Goal: Task Accomplishment & Management: Manage account settings

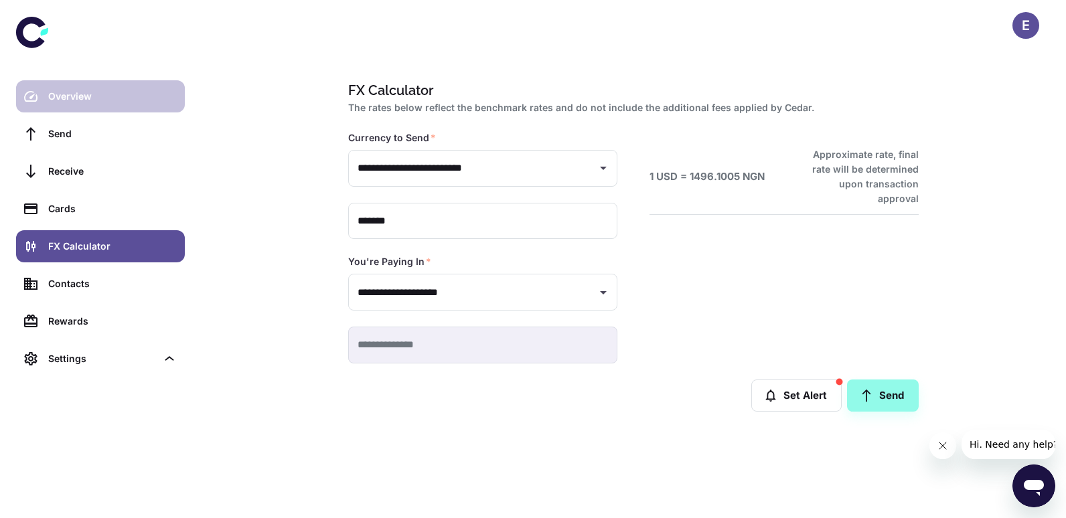
click at [68, 96] on div "Overview" at bounding box center [112, 96] width 129 height 15
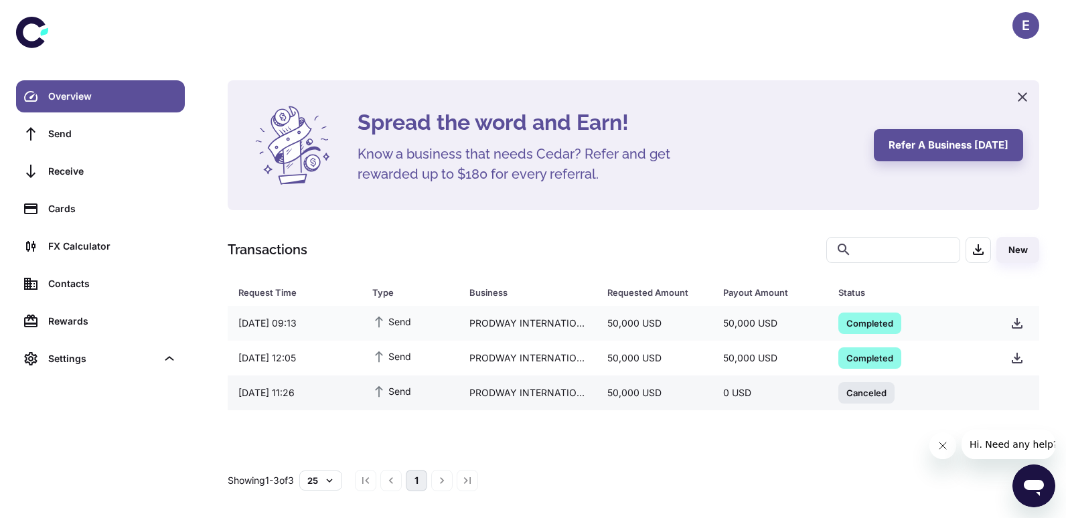
click at [862, 392] on span "Canceled" at bounding box center [866, 392] width 56 height 13
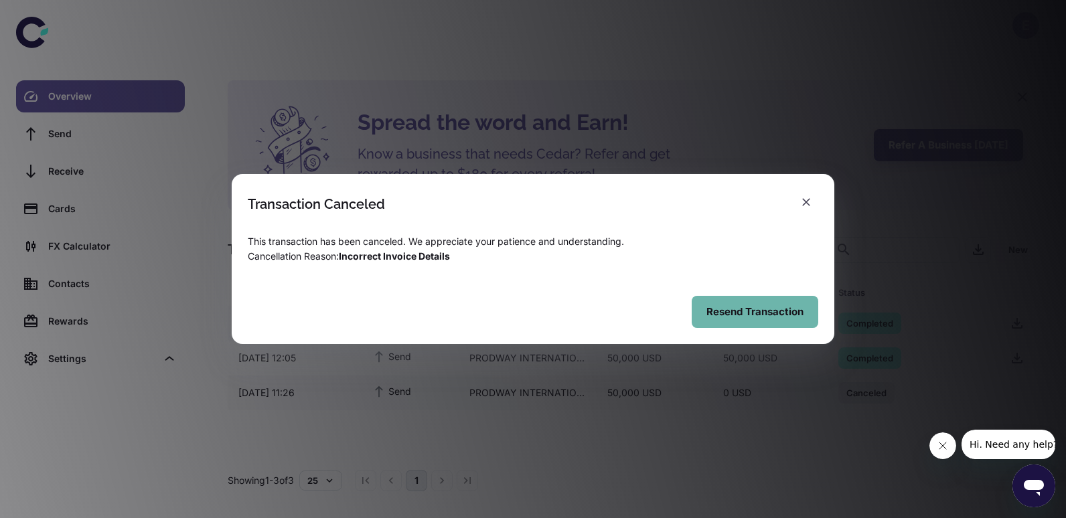
click at [760, 317] on button "Resend Transaction" at bounding box center [755, 312] width 127 height 32
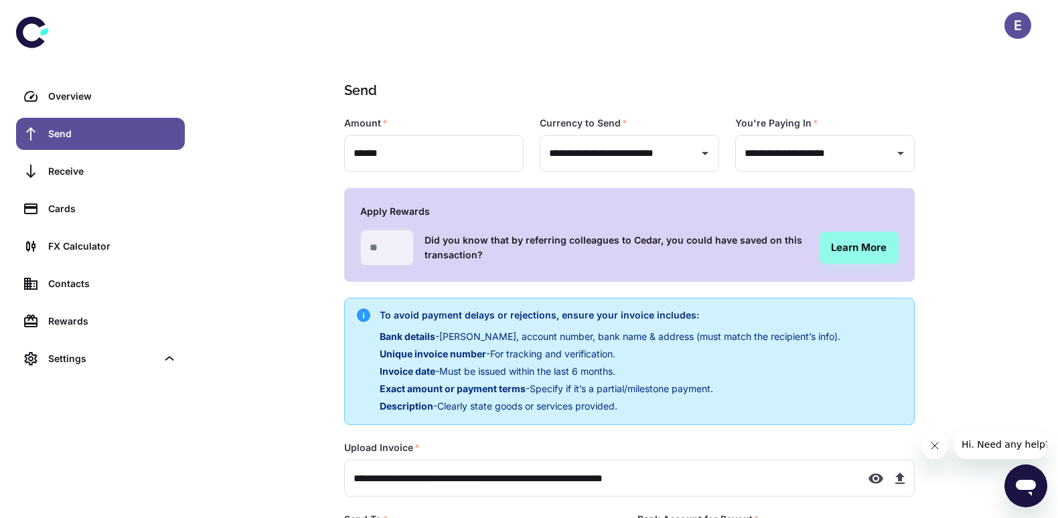
type input "**********"
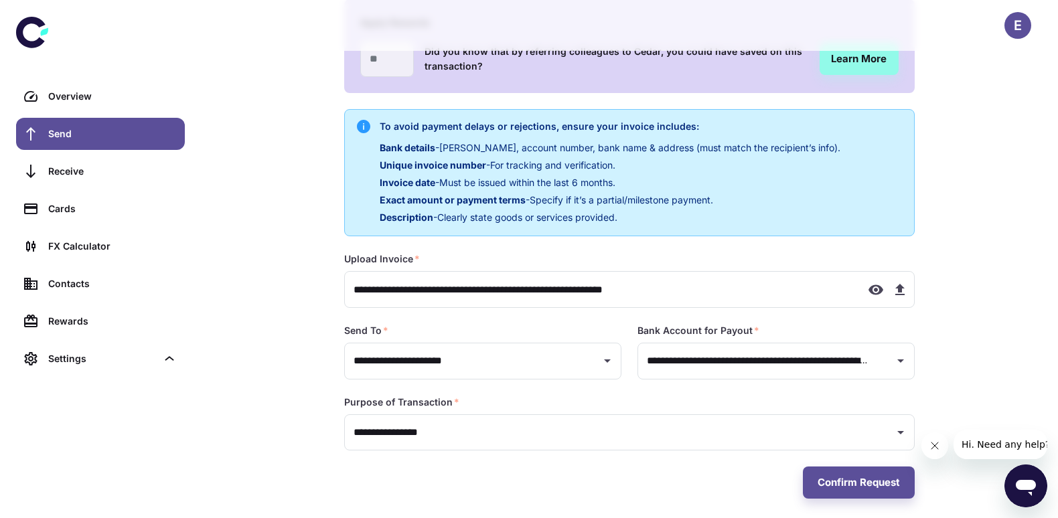
scroll to position [196, 0]
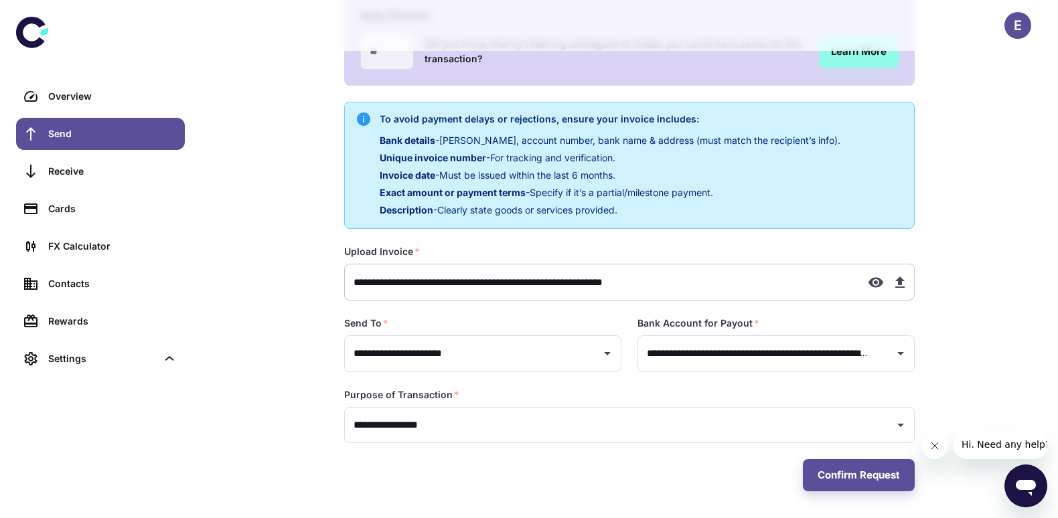
click at [902, 283] on icon "button" at bounding box center [900, 282] width 16 height 16
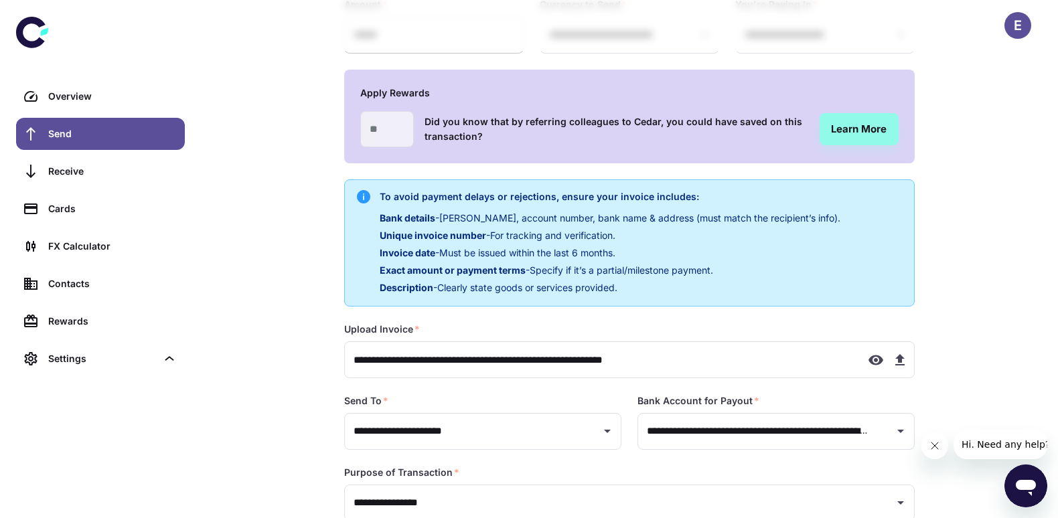
scroll to position [0, 0]
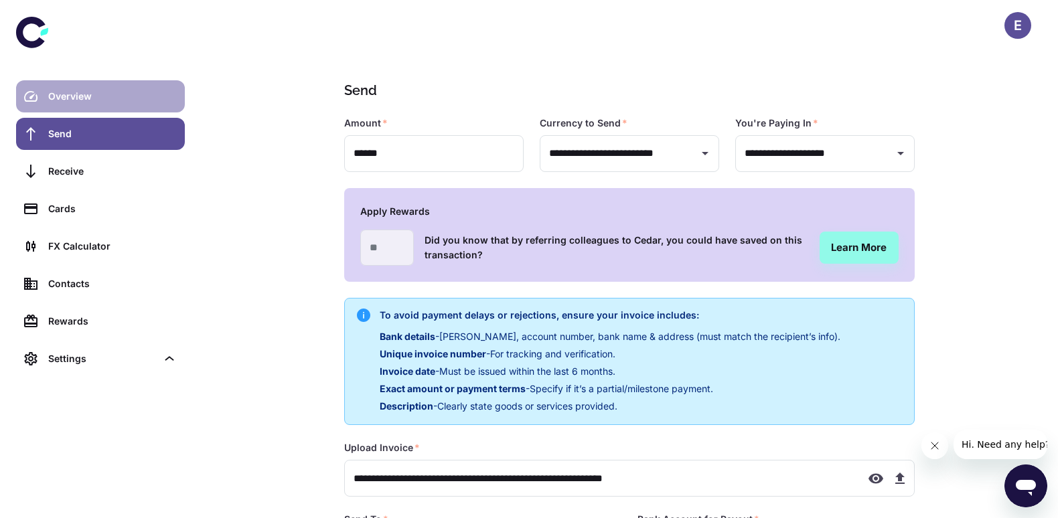
click at [104, 98] on div "Overview" at bounding box center [112, 96] width 129 height 15
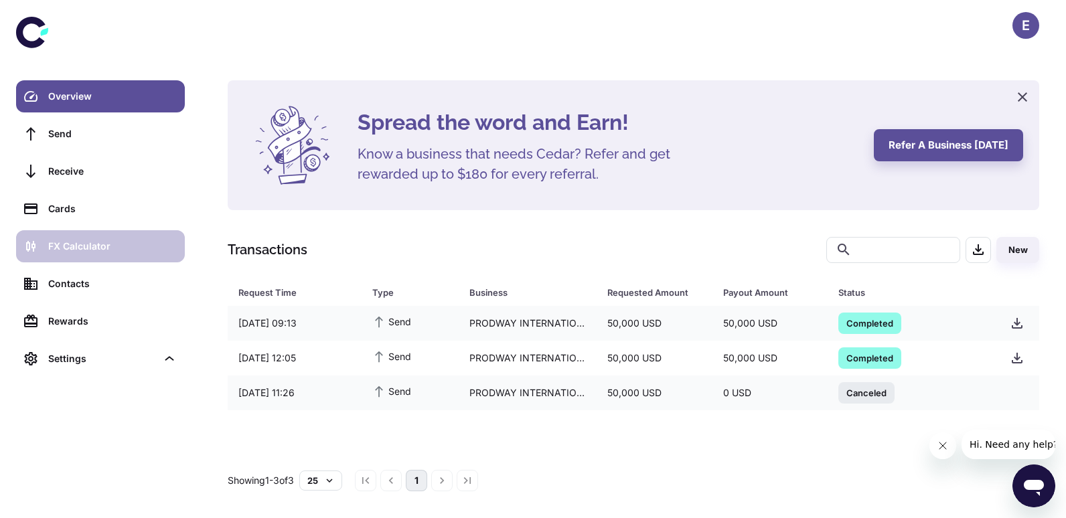
click at [102, 245] on div "FX Calculator" at bounding box center [112, 246] width 129 height 15
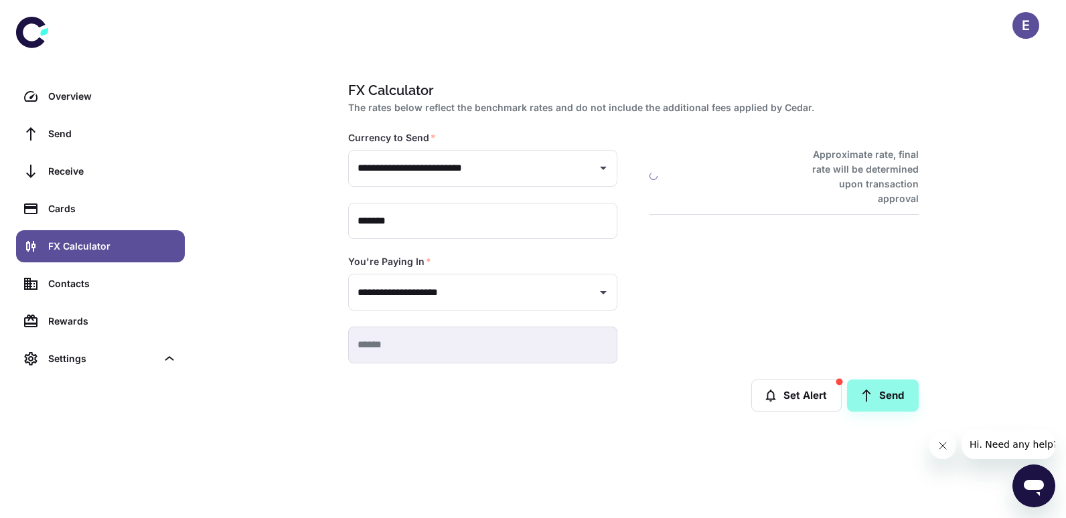
type input "**********"
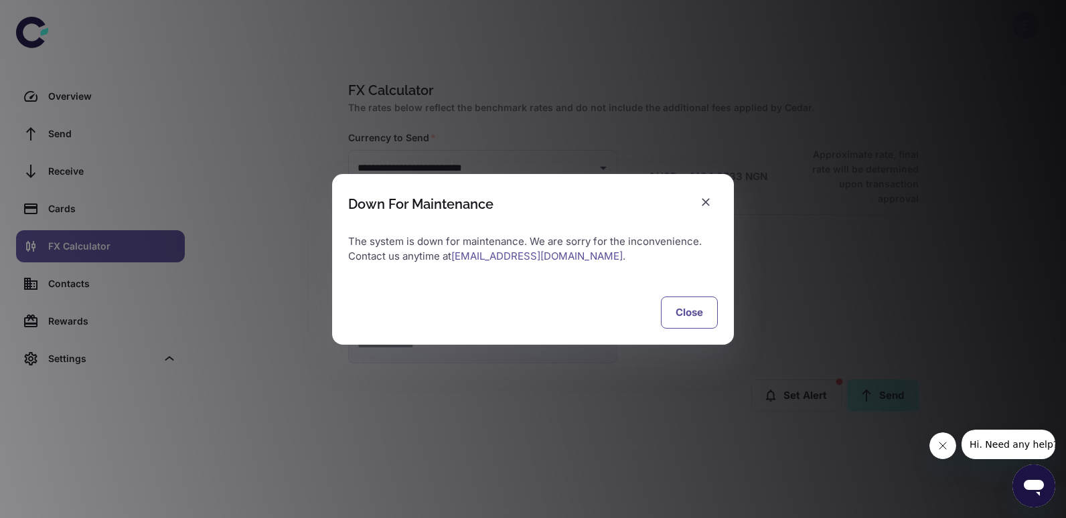
click at [697, 318] on button "Close" at bounding box center [689, 313] width 57 height 32
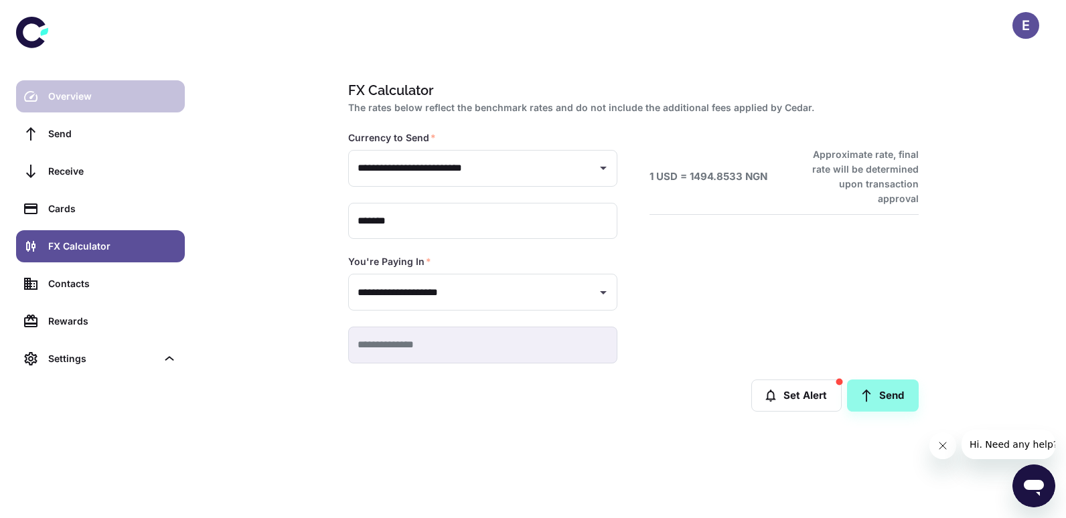
click at [84, 94] on div "Overview" at bounding box center [112, 96] width 129 height 15
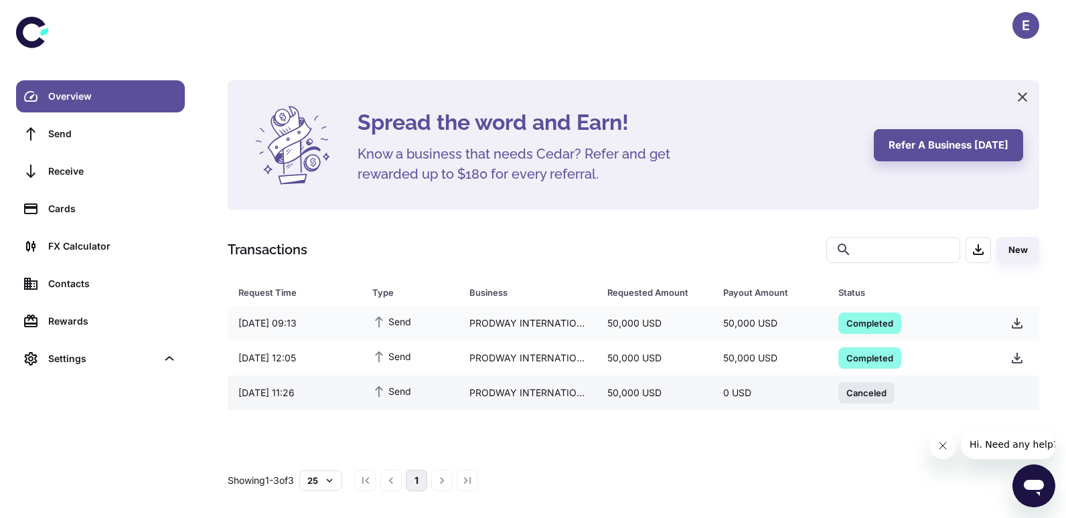
click at [864, 396] on span "Canceled" at bounding box center [866, 392] width 56 height 13
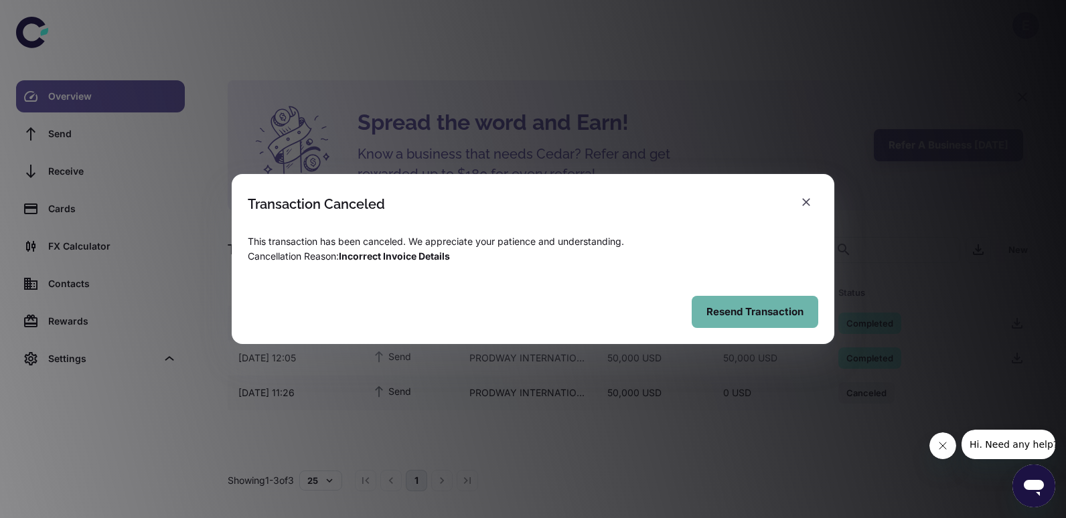
click at [761, 317] on button "Resend Transaction" at bounding box center [755, 312] width 127 height 32
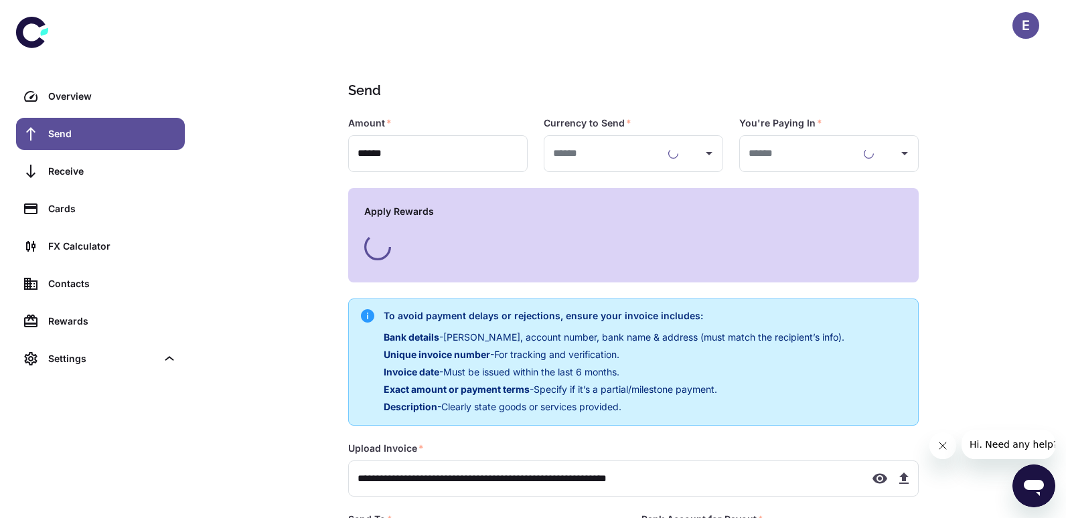
type input "**********"
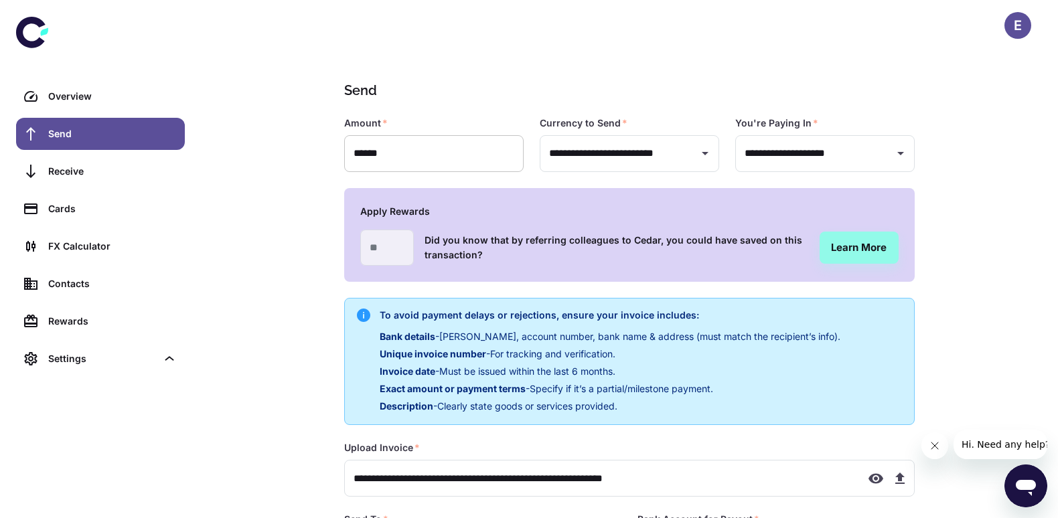
click at [400, 154] on input "******" at bounding box center [433, 153] width 179 height 37
type input "*"
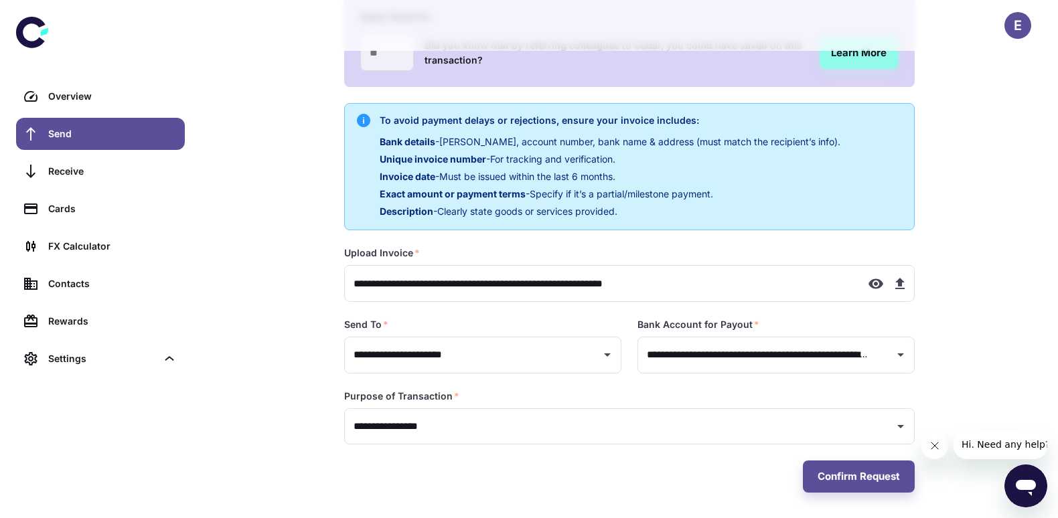
scroll to position [196, 0]
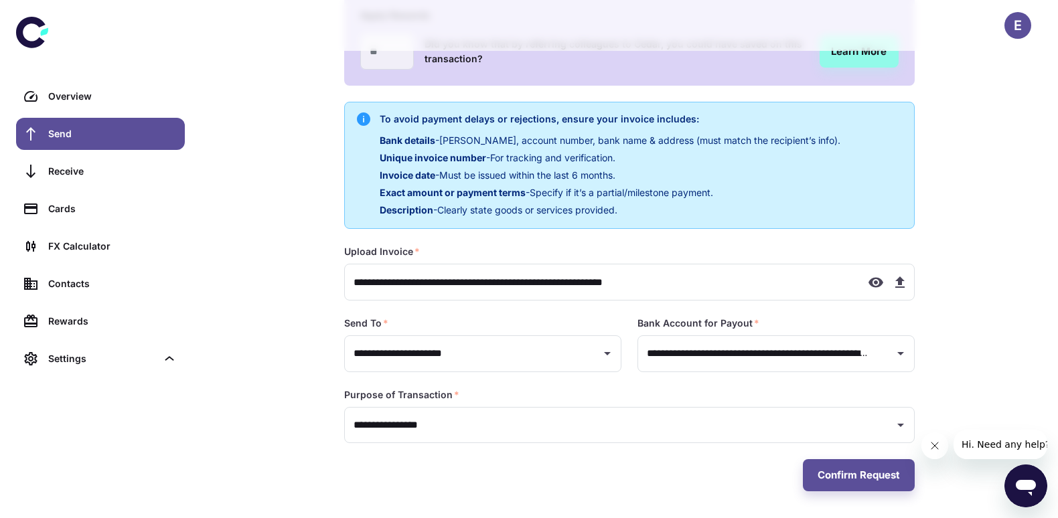
type input "******"
click at [900, 355] on icon "Open" at bounding box center [900, 353] width 7 height 3
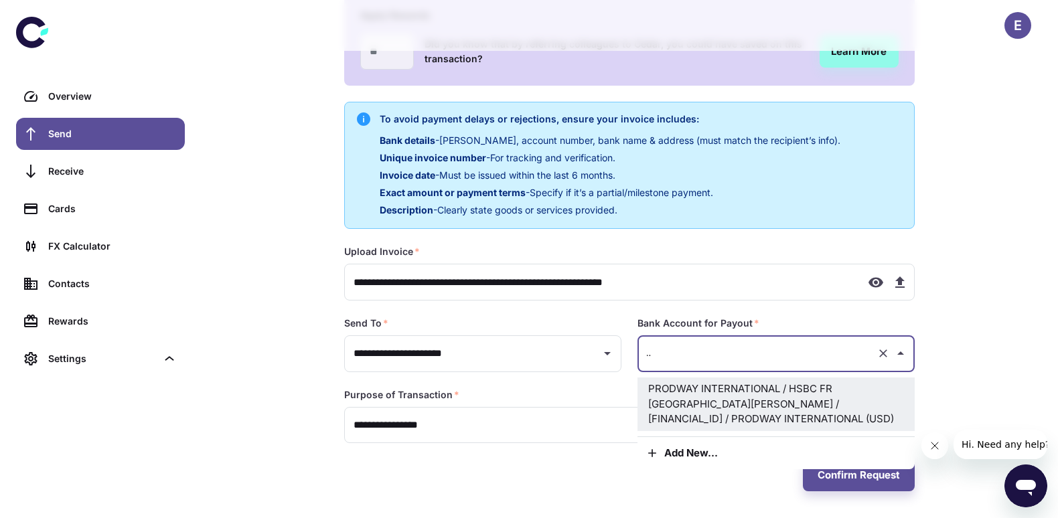
scroll to position [0, 0]
click at [939, 351] on div "**********" at bounding box center [629, 161] width 857 height 714
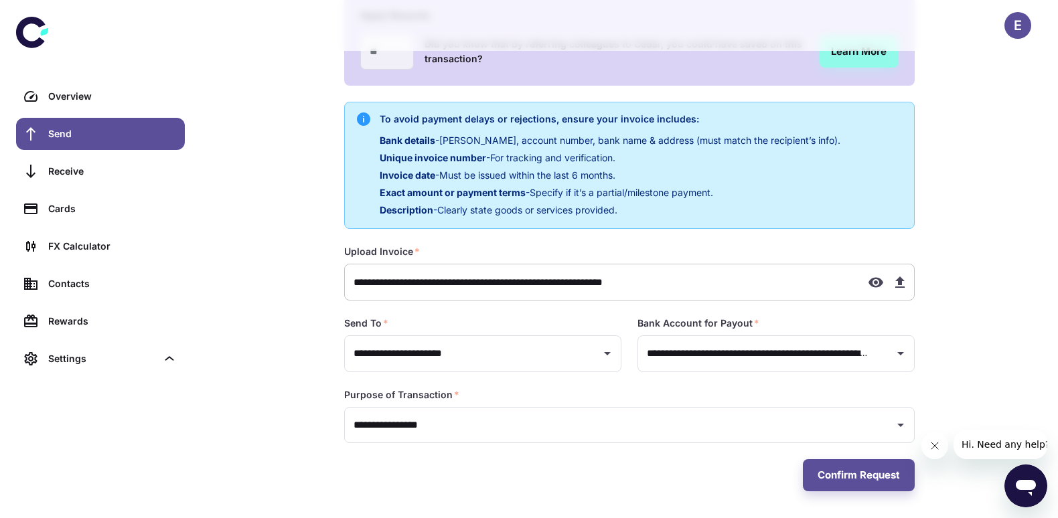
click at [902, 282] on icon "button" at bounding box center [899, 281] width 9 height 11
type input "**********"
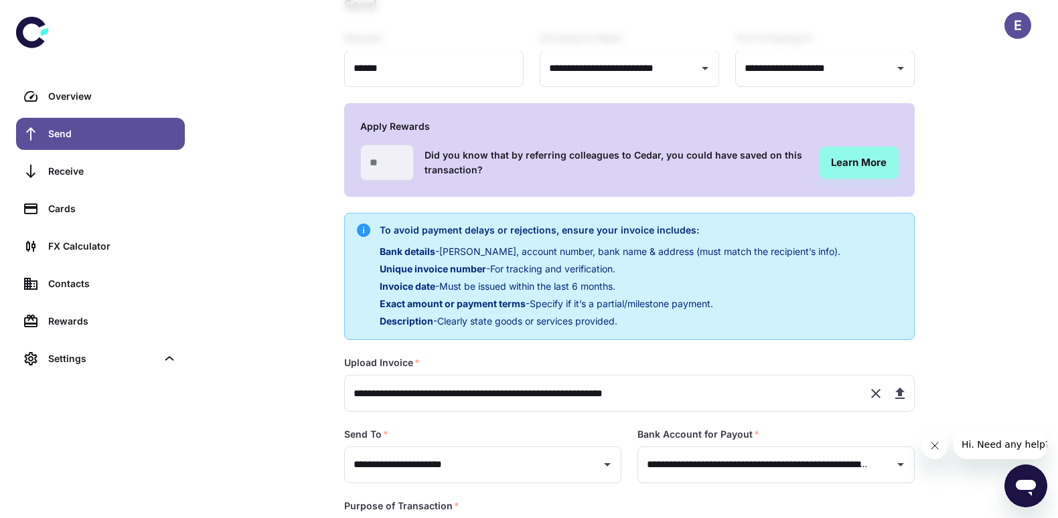
scroll to position [196, 0]
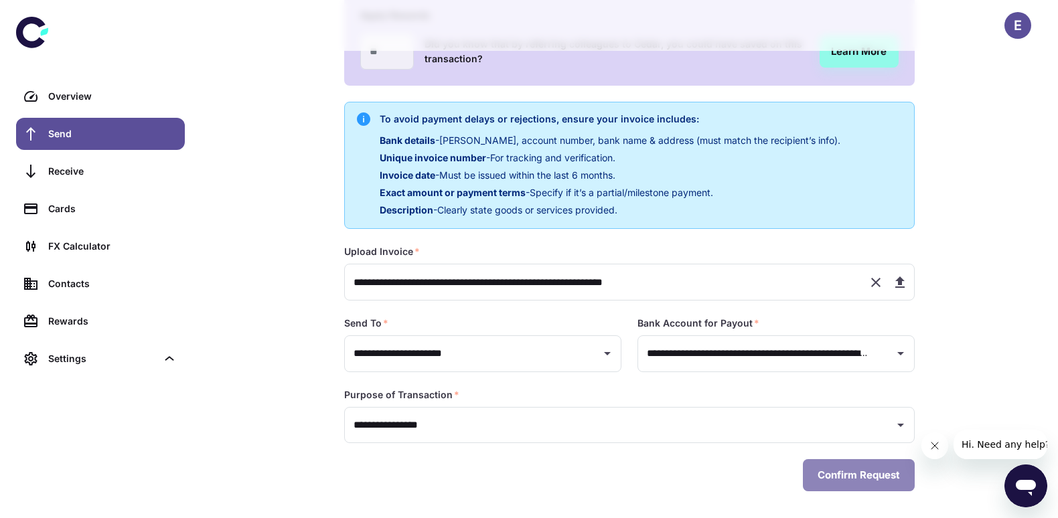
click at [856, 479] on button "Confirm Request" at bounding box center [859, 475] width 112 height 32
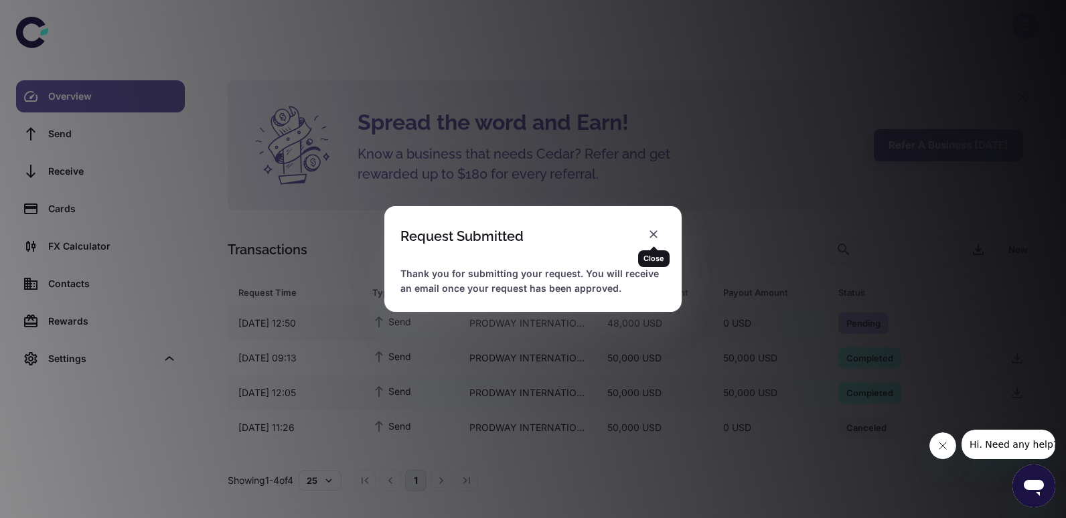
click at [657, 231] on icon "button" at bounding box center [653, 234] width 13 height 13
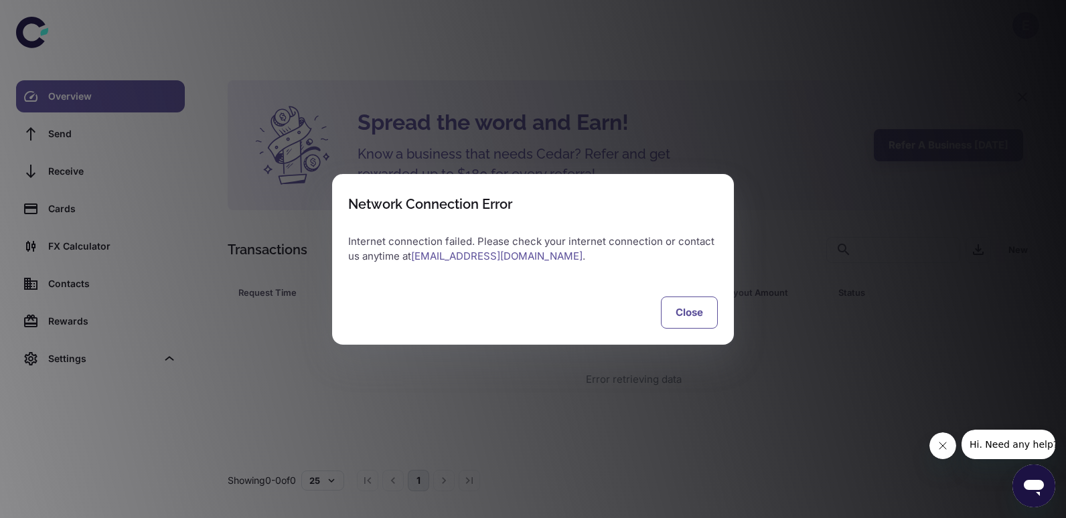
click at [686, 315] on button "Close" at bounding box center [689, 313] width 57 height 32
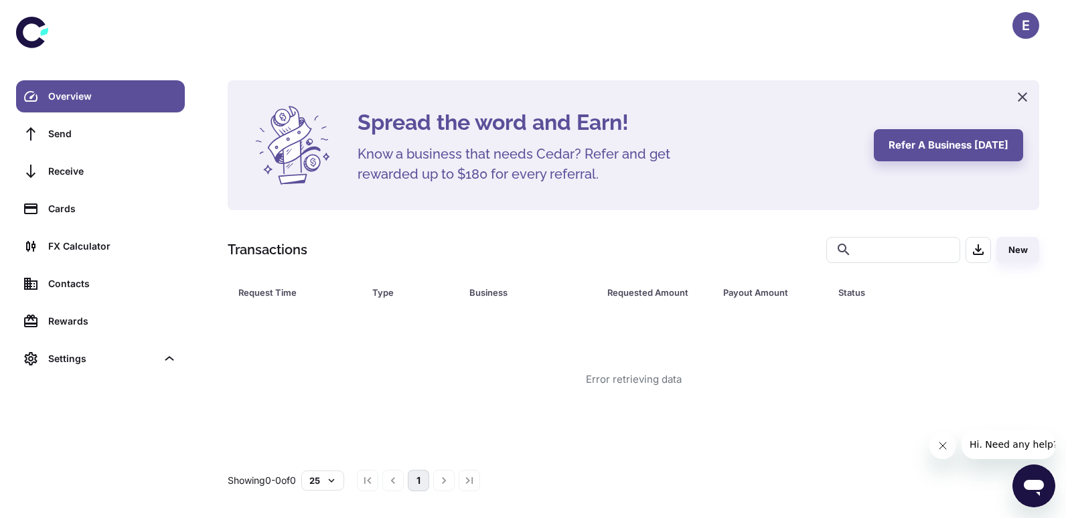
click at [86, 90] on div "Overview" at bounding box center [112, 96] width 129 height 15
click at [108, 251] on div "FX Calculator" at bounding box center [112, 246] width 129 height 15
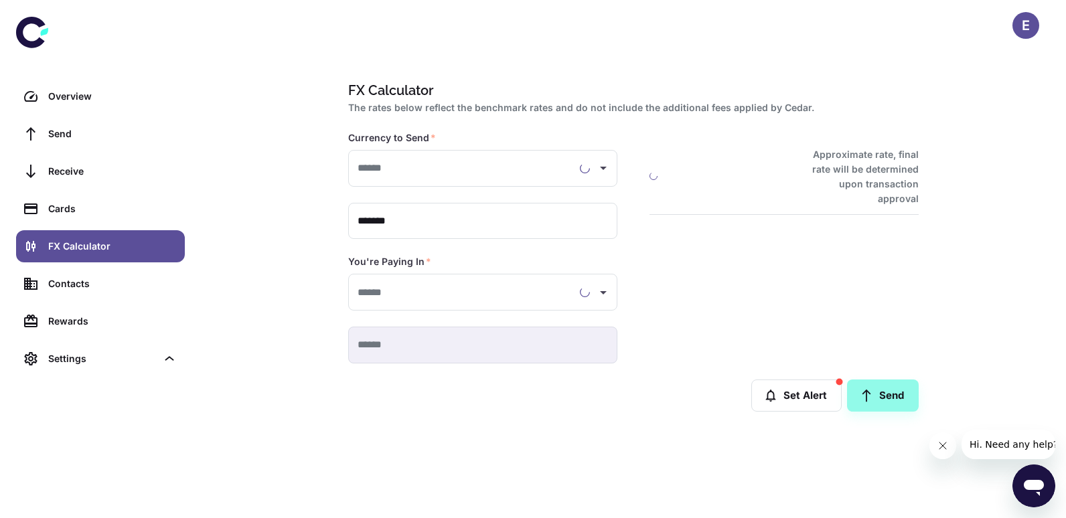
type input "**********"
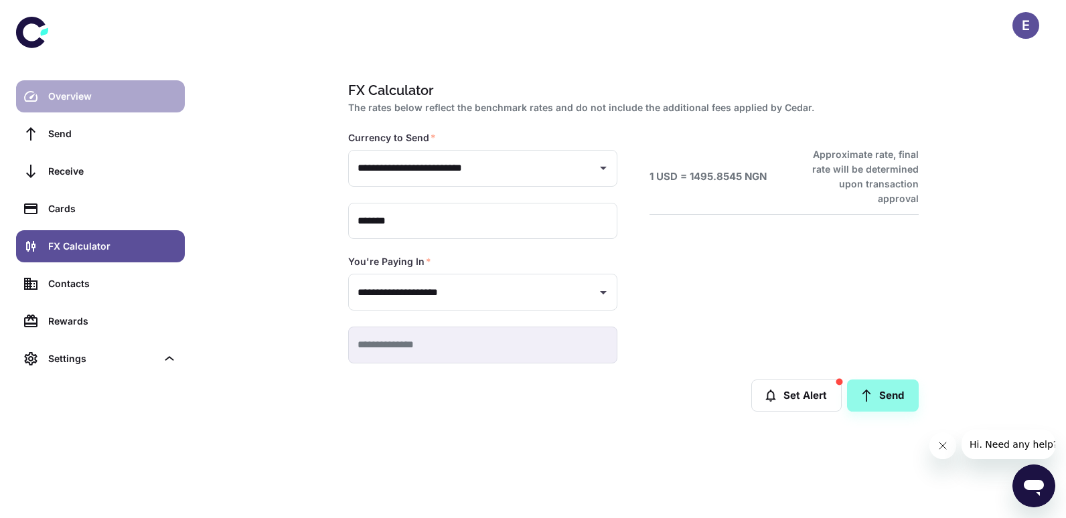
click at [99, 97] on div "Overview" at bounding box center [112, 96] width 129 height 15
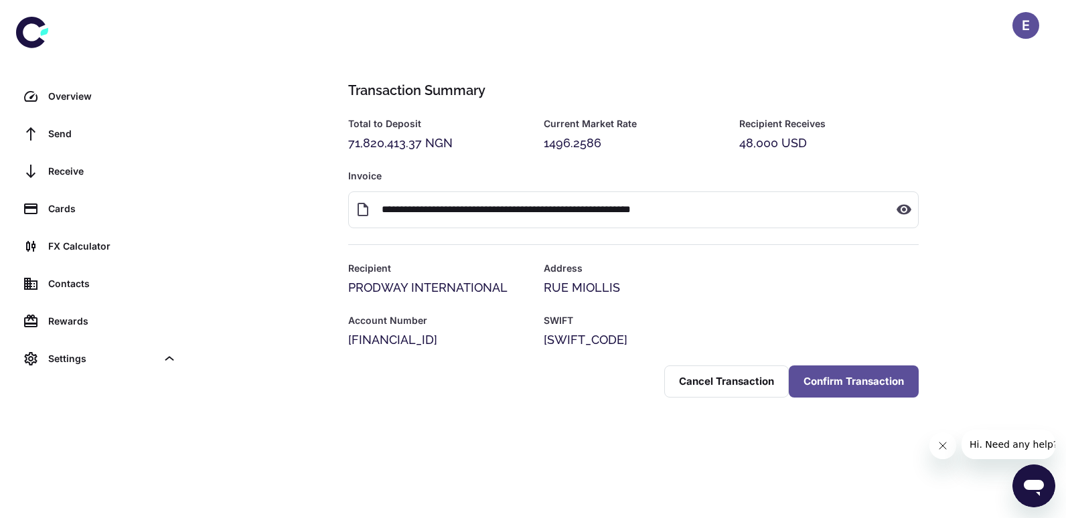
click at [874, 398] on button "Confirm Transaction" at bounding box center [854, 382] width 130 height 32
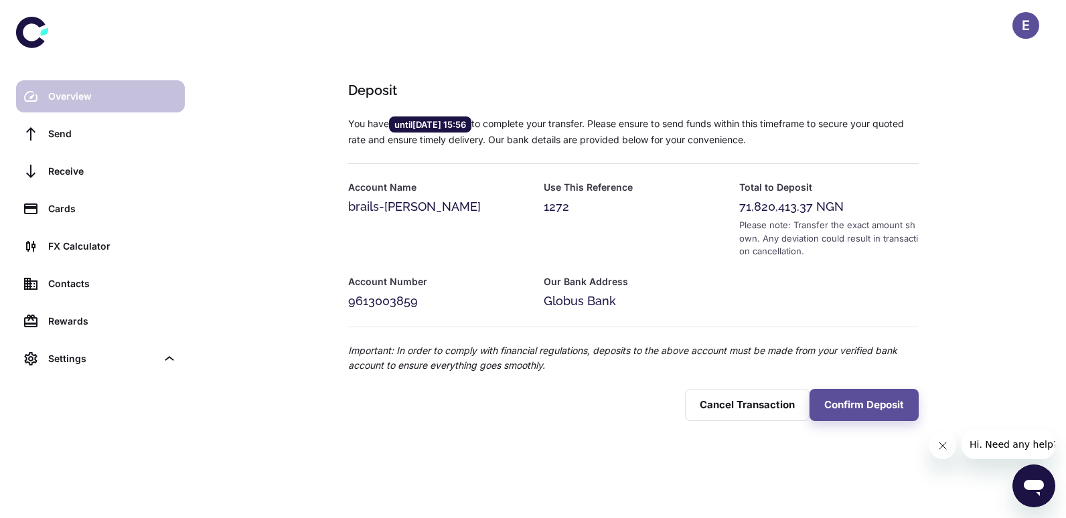
click at [103, 97] on div "Overview" at bounding box center [112, 96] width 129 height 15
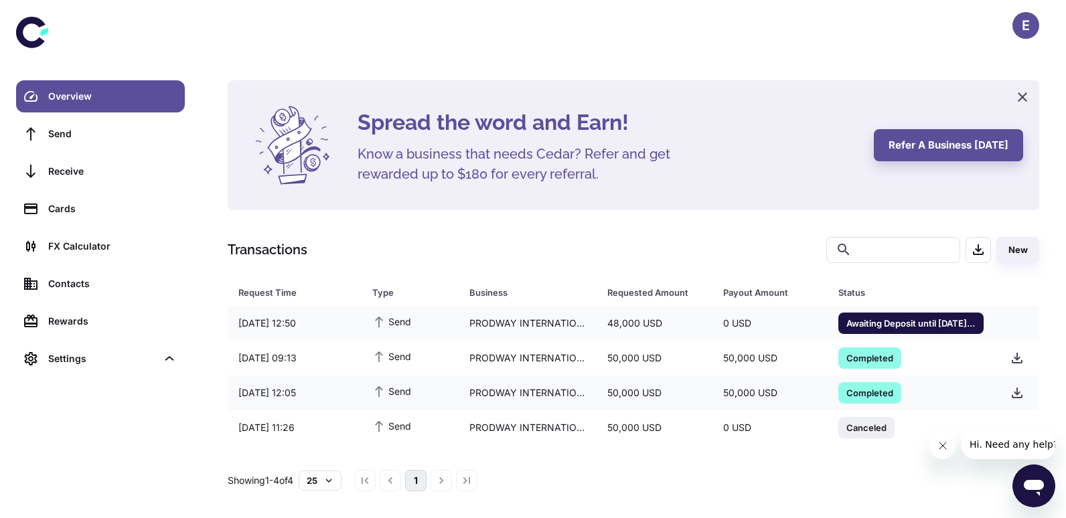
drag, startPoint x: 92, startPoint y: 95, endPoint x: 92, endPoint y: 102, distance: 7.4
click at [92, 95] on div "Overview" at bounding box center [112, 96] width 129 height 15
click at [132, 99] on div "Overview" at bounding box center [112, 96] width 129 height 15
click at [100, 247] on div "FX Calculator" at bounding box center [112, 246] width 129 height 15
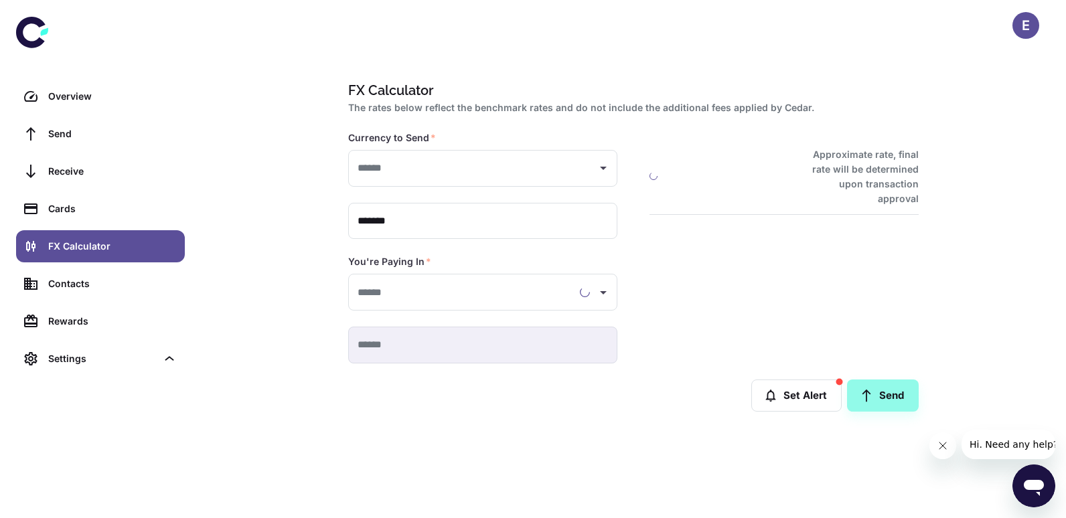
type input "**********"
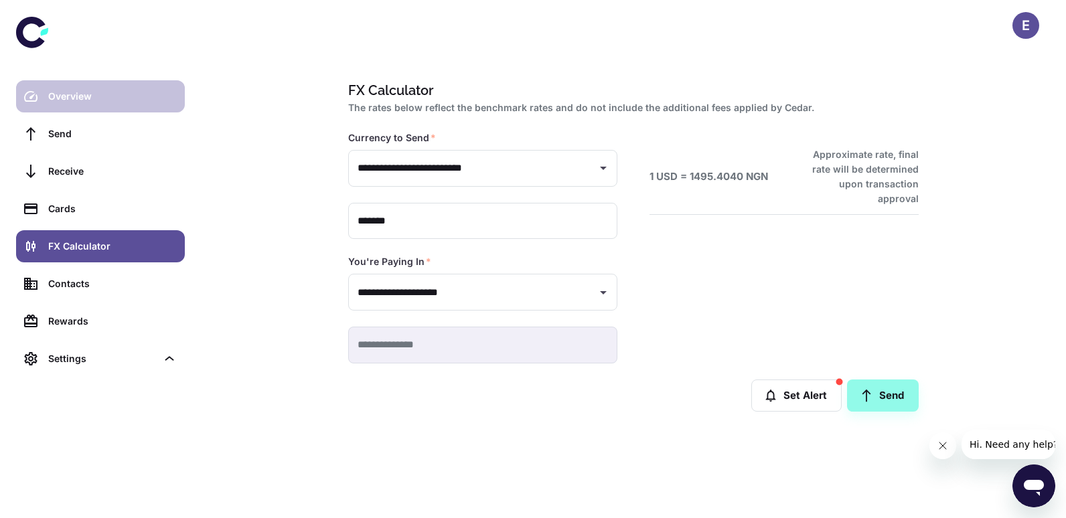
click at [86, 94] on div "Overview" at bounding box center [112, 96] width 129 height 15
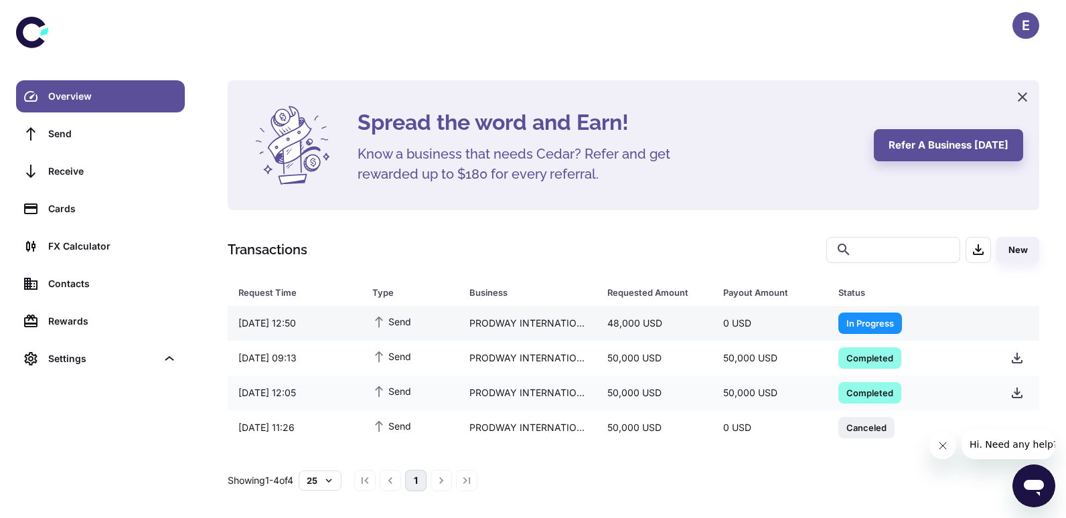
click at [866, 322] on span "In Progress" at bounding box center [870, 322] width 64 height 13
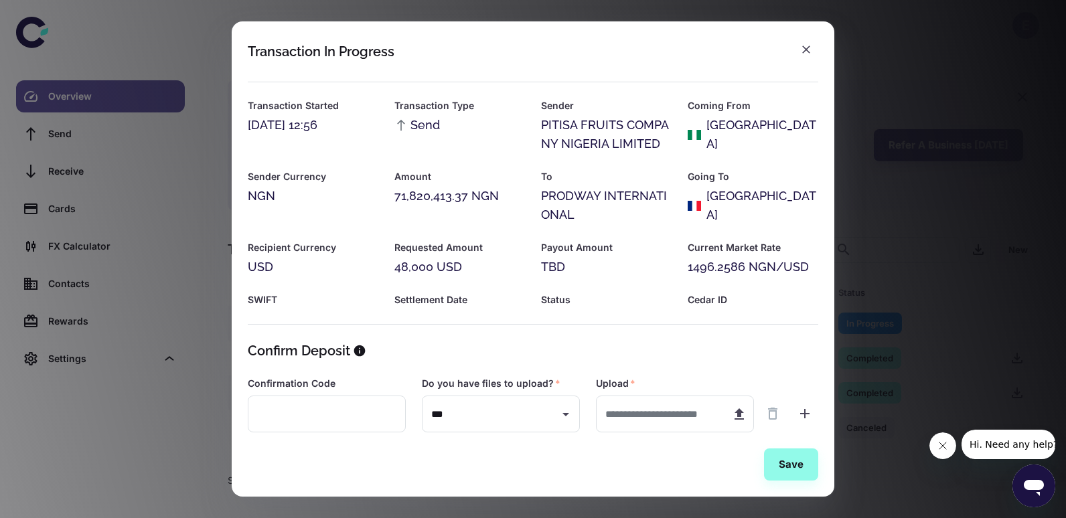
click at [890, 355] on div "Transaction In Progress Transaction Started [DATE] 12:56 Transaction Type Send …" at bounding box center [533, 259] width 1066 height 518
click at [805, 48] on icon "button" at bounding box center [805, 49] width 13 height 13
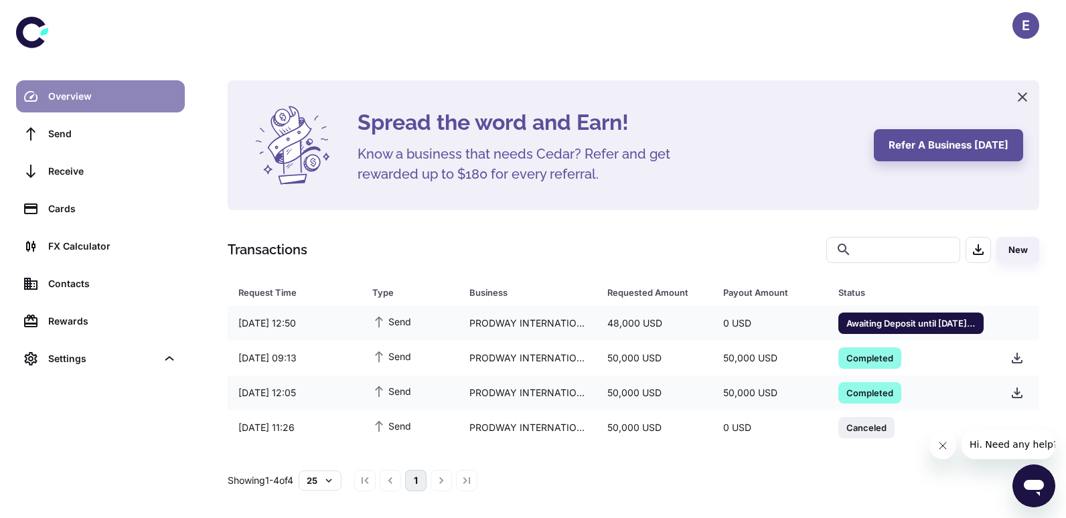
click at [112, 92] on div "Overview" at bounding box center [112, 96] width 129 height 15
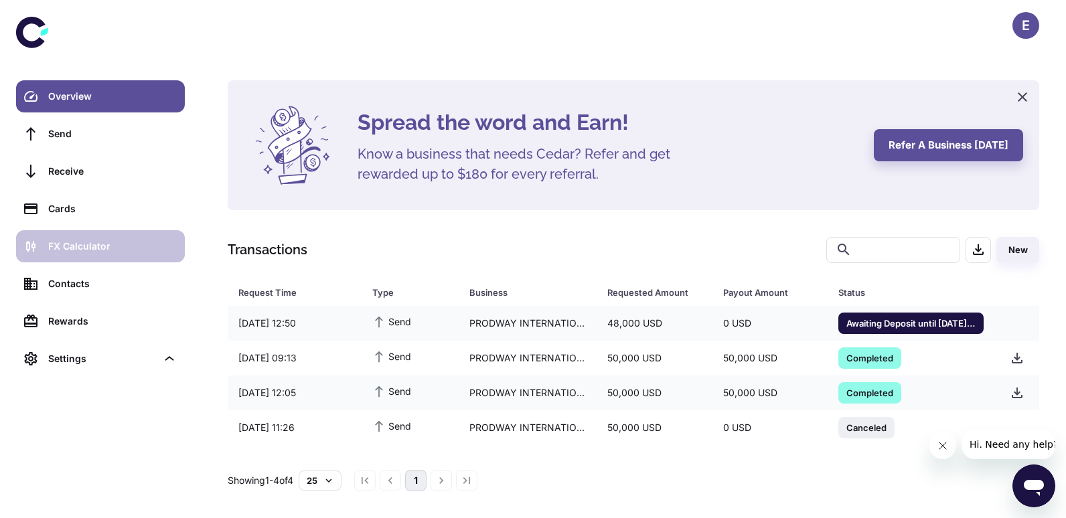
click at [119, 248] on div "FX Calculator" at bounding box center [112, 246] width 129 height 15
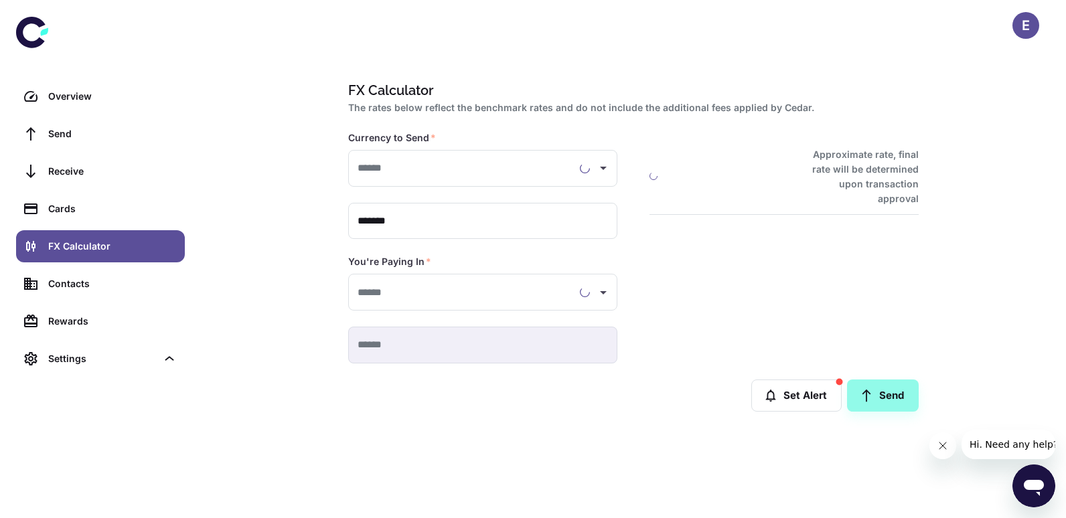
type input "**********"
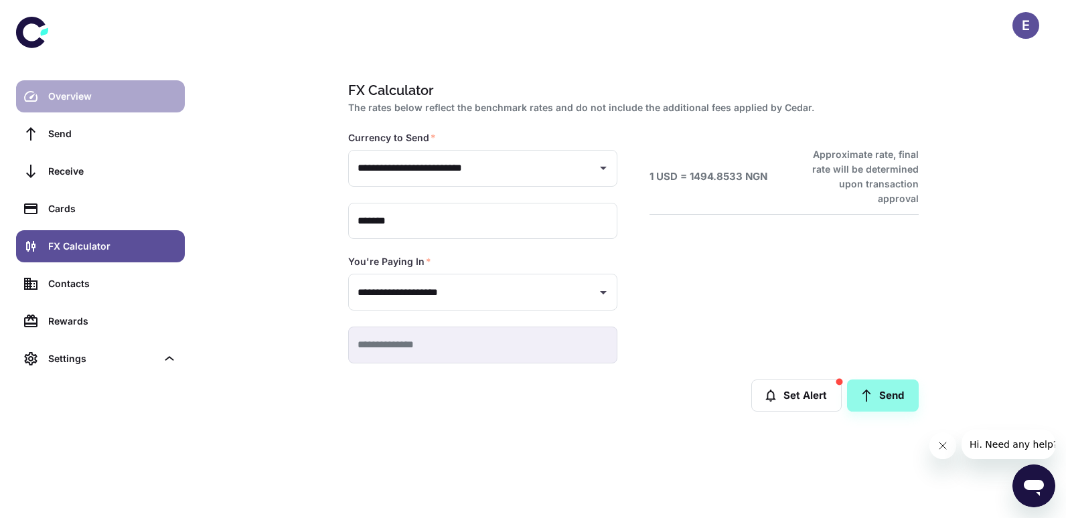
click at [105, 95] on div "Overview" at bounding box center [112, 96] width 129 height 15
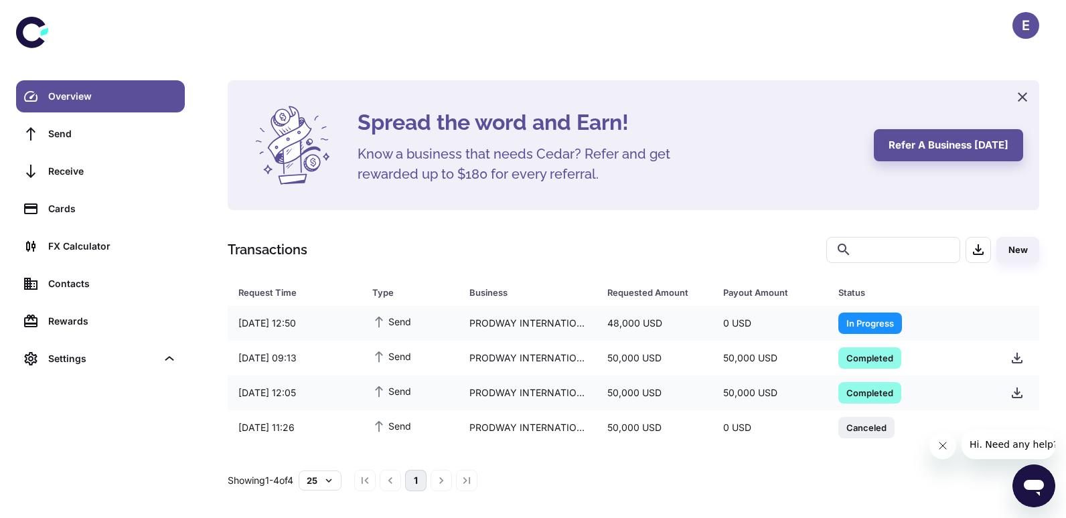
click at [92, 86] on link "Overview" at bounding box center [100, 96] width 169 height 32
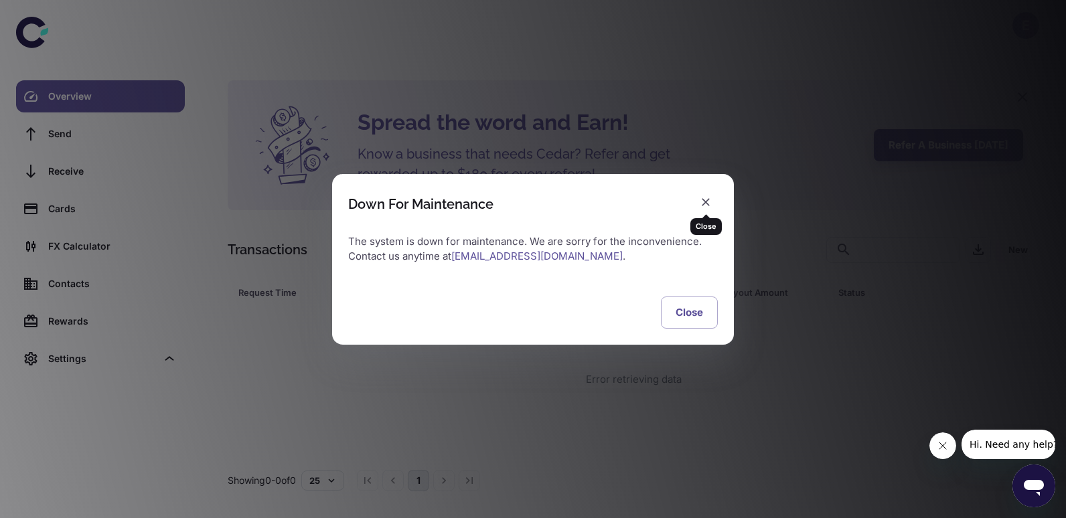
click at [697, 204] on button "button" at bounding box center [706, 202] width 24 height 24
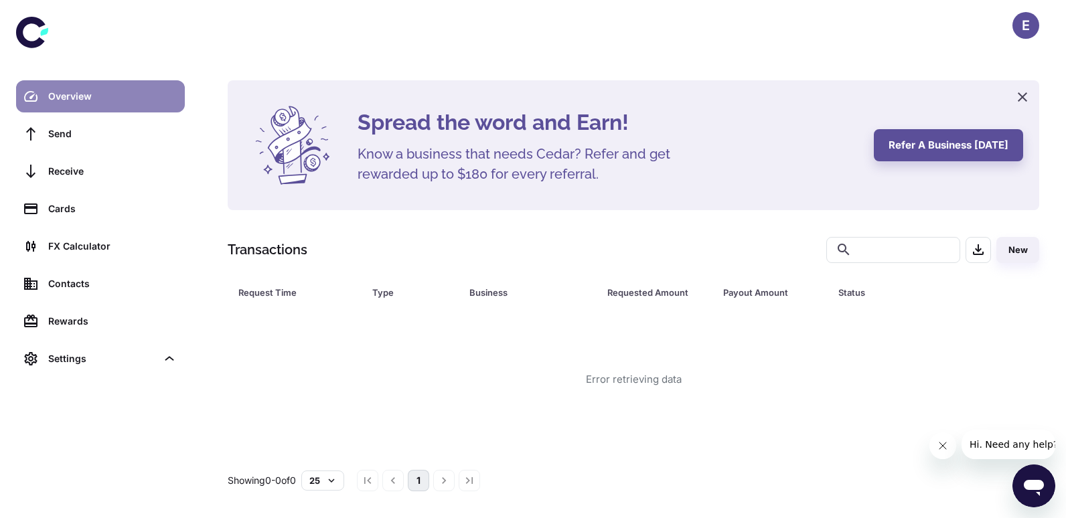
click at [115, 95] on div "Overview" at bounding box center [112, 96] width 129 height 15
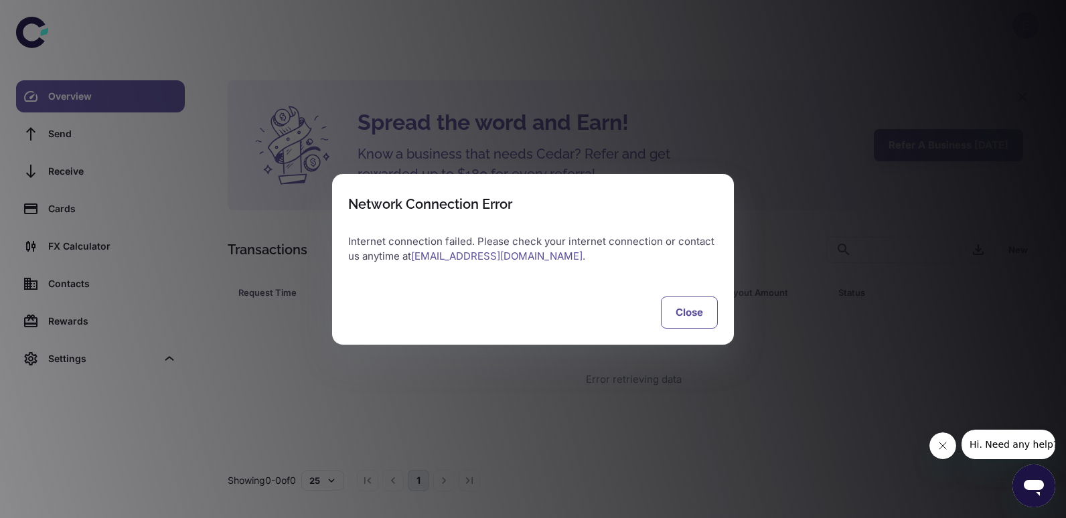
click at [689, 320] on button "Close" at bounding box center [689, 313] width 57 height 32
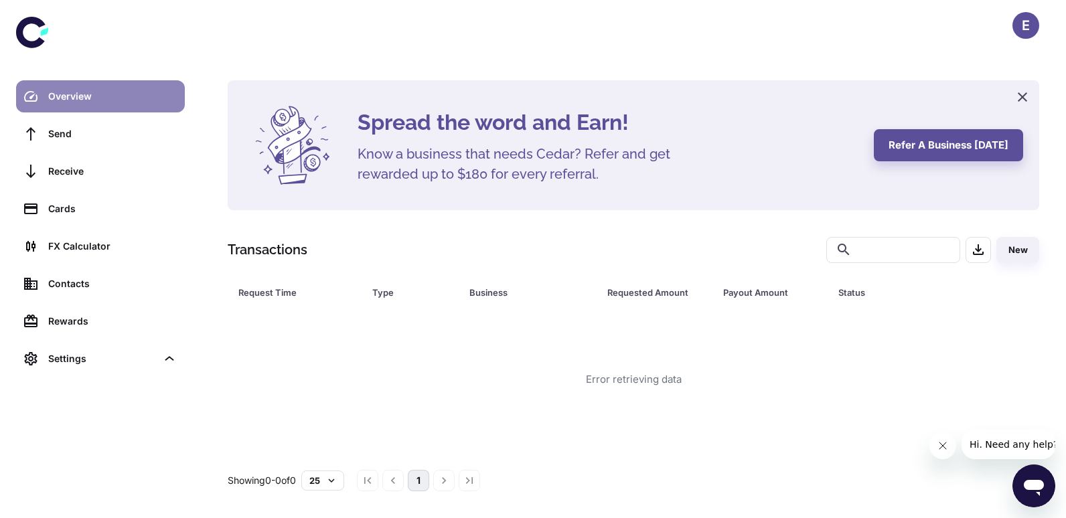
click at [90, 88] on link "Overview" at bounding box center [100, 96] width 169 height 32
click at [112, 103] on div "Overview" at bounding box center [112, 96] width 129 height 15
click at [117, 99] on div "Overview" at bounding box center [112, 96] width 129 height 15
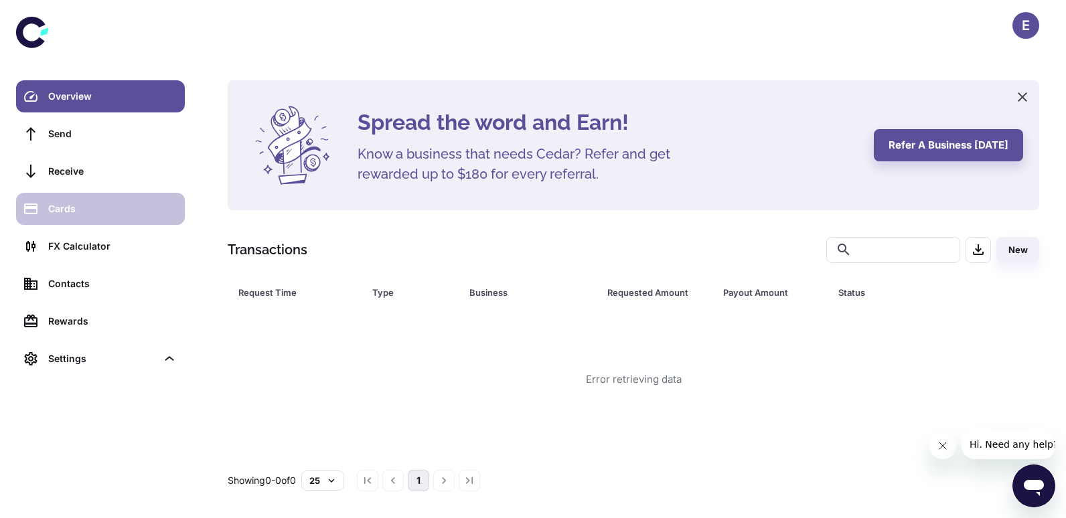
click at [76, 204] on div "Cards" at bounding box center [112, 208] width 129 height 15
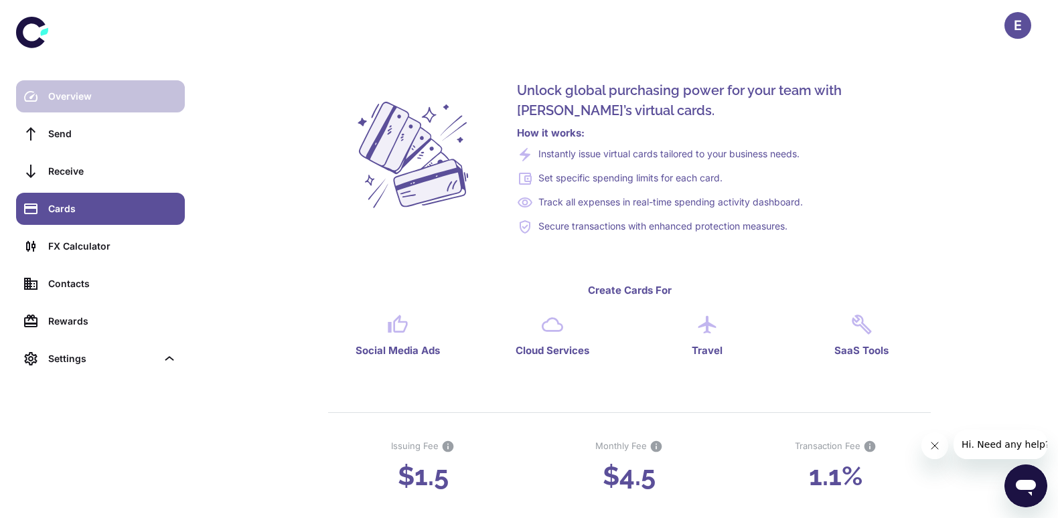
click at [104, 94] on div "Overview" at bounding box center [112, 96] width 129 height 15
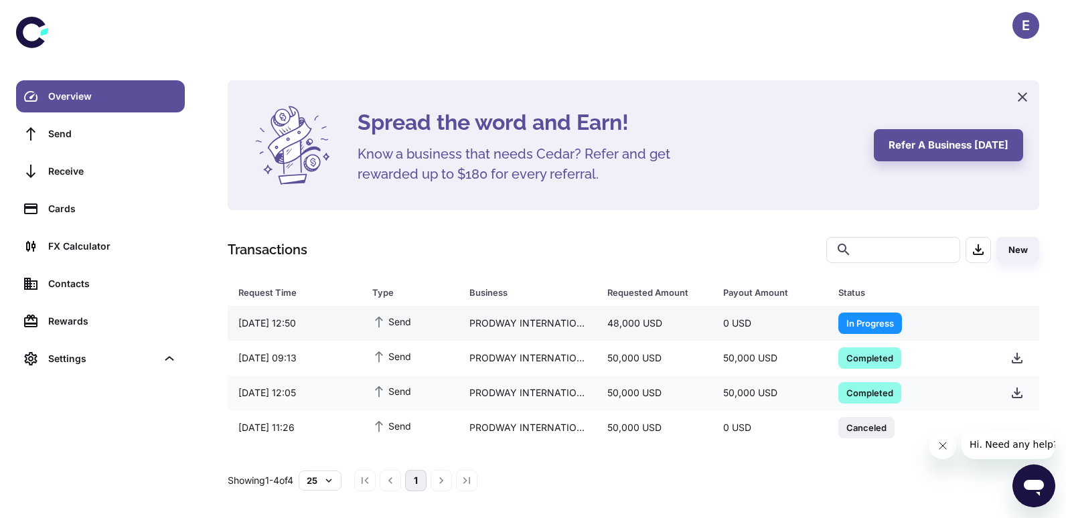
click at [864, 324] on span "In Progress" at bounding box center [870, 322] width 64 height 13
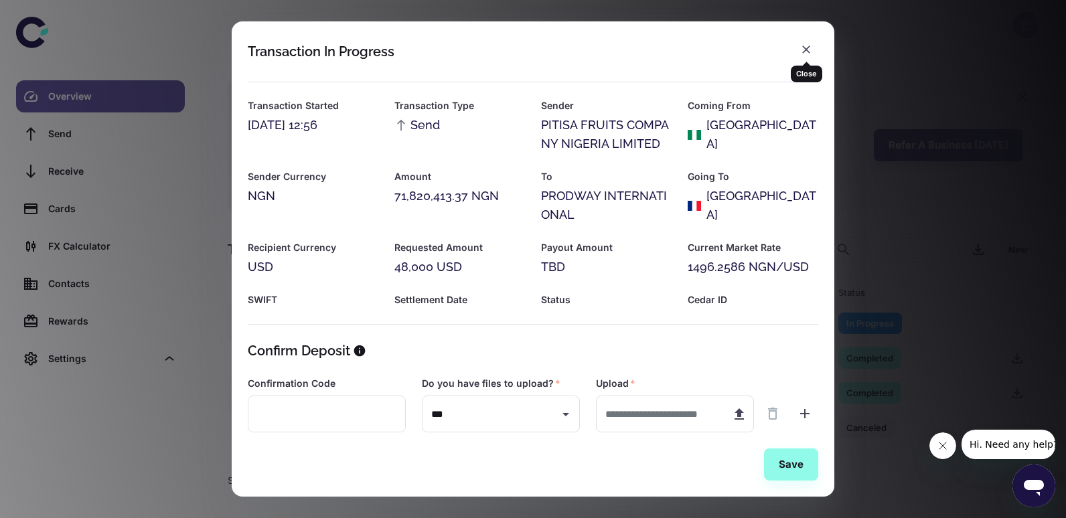
click at [798, 43] on button "button" at bounding box center [806, 49] width 24 height 24
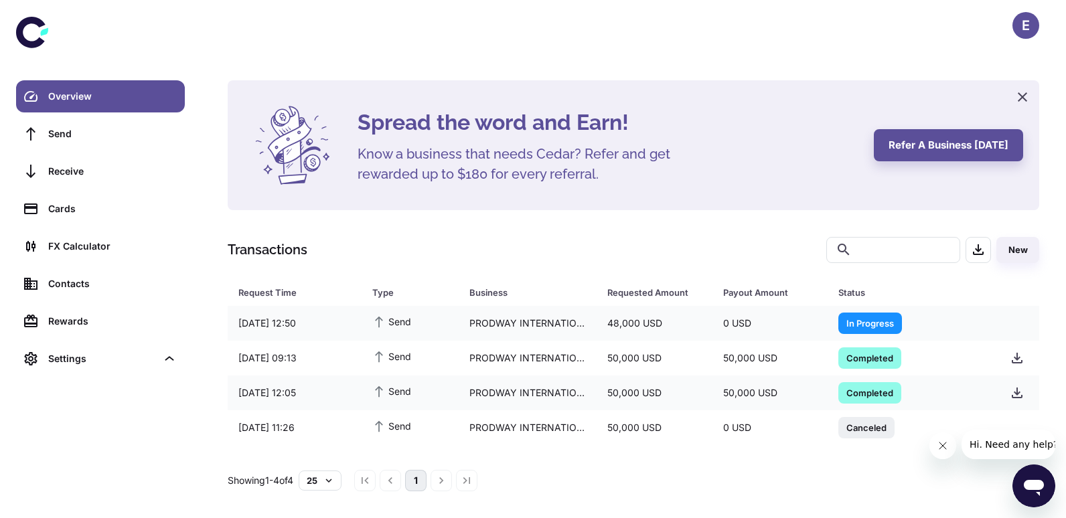
drag, startPoint x: 231, startPoint y: 289, endPoint x: 248, endPoint y: 297, distance: 19.5
click at [236, 291] on th "Request Time" at bounding box center [295, 292] width 134 height 27
click at [947, 455] on button "Close message from company" at bounding box center [941, 445] width 27 height 27
click at [976, 248] on icon "button" at bounding box center [978, 250] width 16 height 16
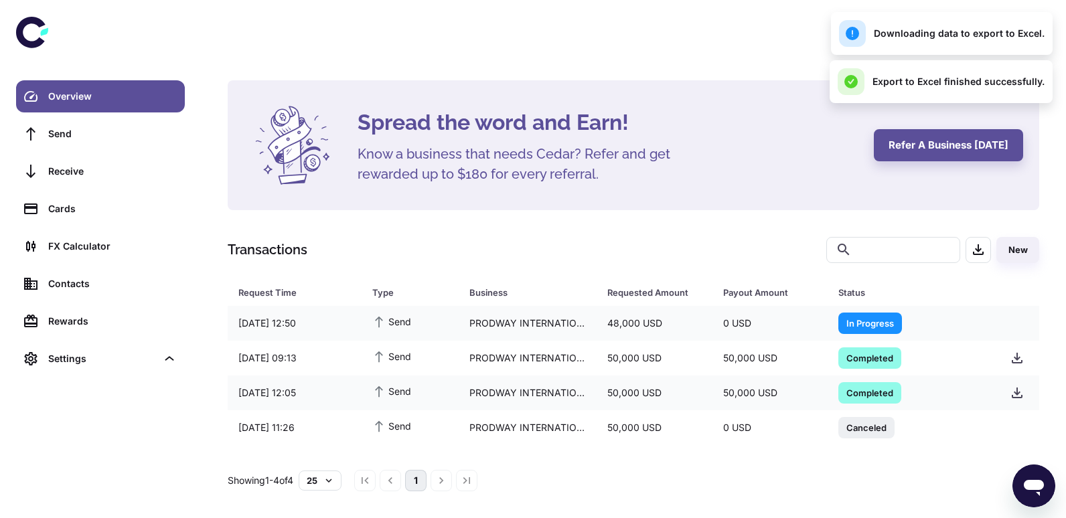
click at [716, 25] on div "E" at bounding box center [633, 25] width 864 height 51
